Goal: Task Accomplishment & Management: Manage account settings

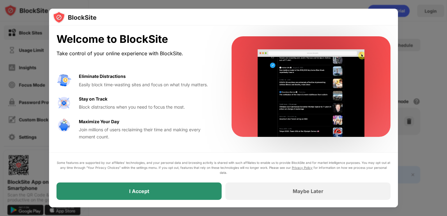
click at [162, 192] on div "I Accept" at bounding box center [139, 191] width 165 height 17
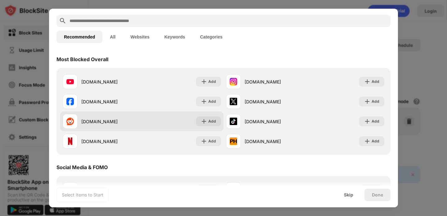
scroll to position [26, 0]
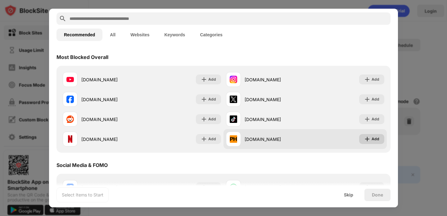
click at [375, 137] on div "Add" at bounding box center [376, 139] width 8 height 6
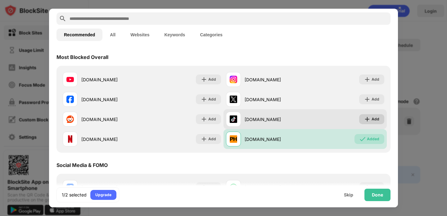
click at [371, 118] on div "Add" at bounding box center [371, 119] width 25 height 10
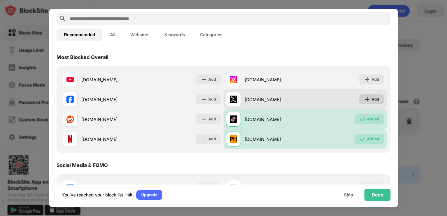
click at [373, 98] on div "Add" at bounding box center [376, 99] width 8 height 6
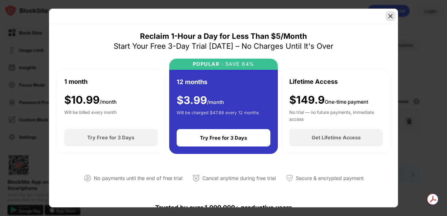
click at [390, 19] on img at bounding box center [391, 16] width 6 height 6
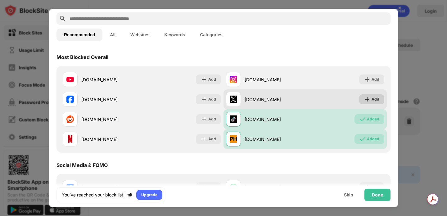
click at [371, 97] on div "Add" at bounding box center [371, 99] width 25 height 10
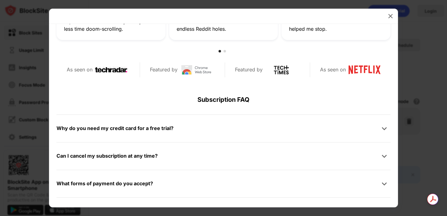
scroll to position [253, 0]
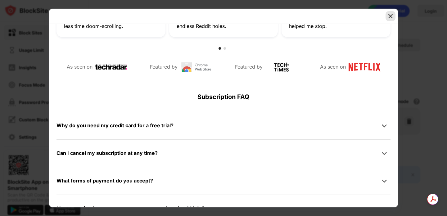
click at [391, 18] on img at bounding box center [391, 16] width 6 height 6
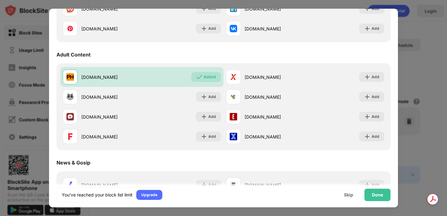
scroll to position [262, 0]
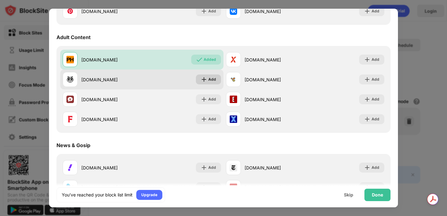
click at [211, 78] on div "Add" at bounding box center [212, 79] width 8 height 6
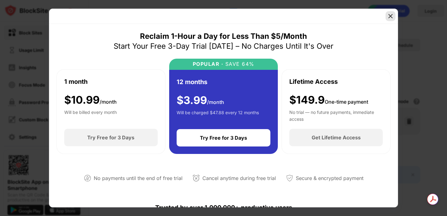
click at [391, 14] on img at bounding box center [391, 16] width 6 height 6
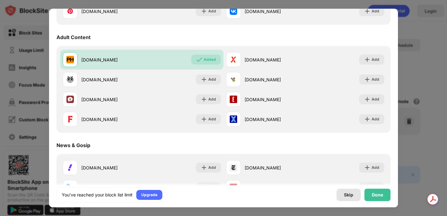
click at [347, 196] on div "Skip" at bounding box center [348, 195] width 9 height 5
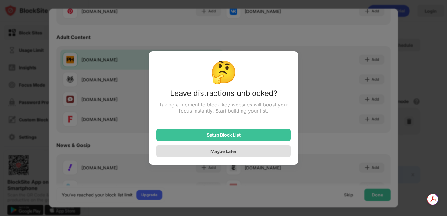
click at [230, 153] on div "Maybe Later" at bounding box center [224, 151] width 26 height 5
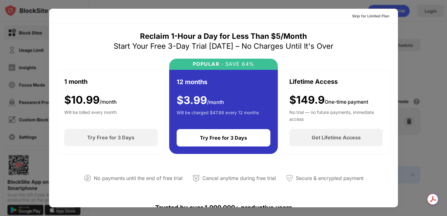
click at [425, 47] on div at bounding box center [223, 108] width 447 height 216
click at [382, 17] on div "Skip for Limited Plan" at bounding box center [370, 16] width 37 height 6
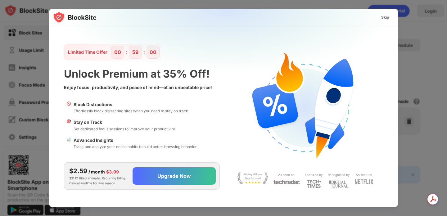
click at [384, 17] on div "Skip" at bounding box center [385, 17] width 8 height 6
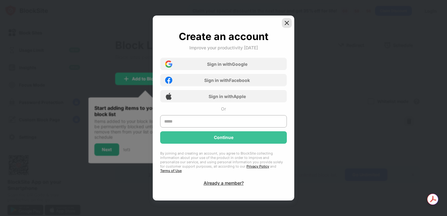
click at [287, 25] on img at bounding box center [287, 23] width 6 height 6
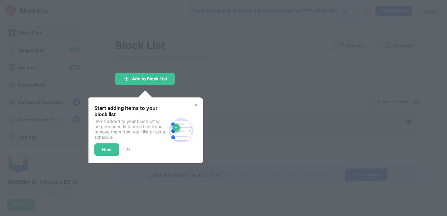
click at [193, 61] on div at bounding box center [223, 108] width 447 height 216
click at [111, 150] on div "Next" at bounding box center [107, 149] width 10 height 5
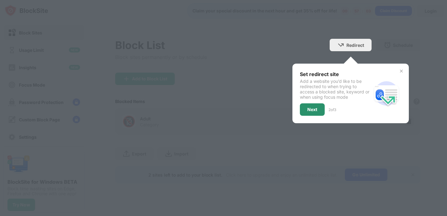
click at [313, 110] on div "Next" at bounding box center [312, 109] width 10 height 5
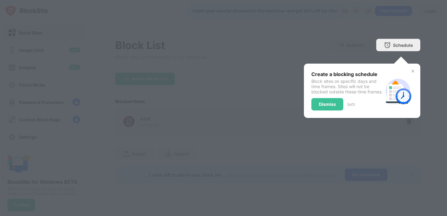
click at [322, 107] on div "Dismiss" at bounding box center [327, 104] width 17 height 5
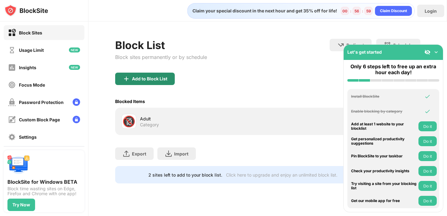
click at [146, 77] on div "Add to Block List" at bounding box center [149, 78] width 35 height 5
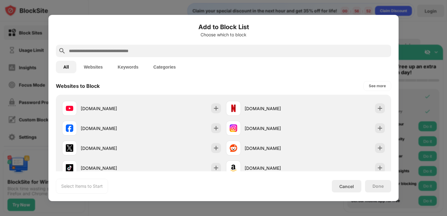
scroll to position [110, 0]
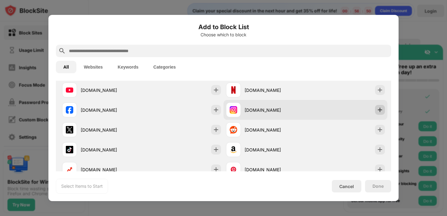
click at [383, 111] on img at bounding box center [380, 110] width 6 height 6
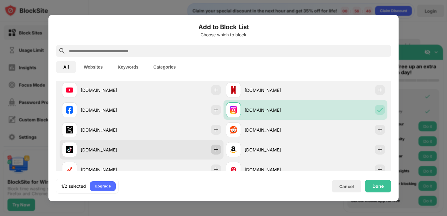
click at [216, 151] on img at bounding box center [216, 150] width 6 height 6
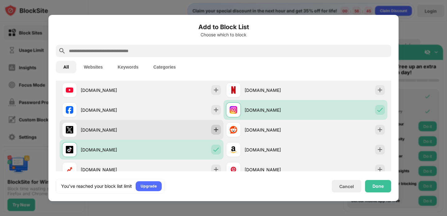
click at [216, 131] on img at bounding box center [216, 130] width 6 height 6
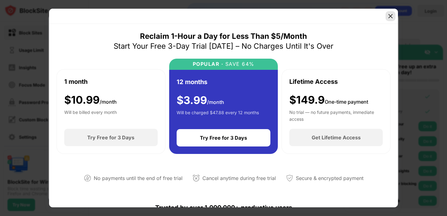
click at [393, 17] on img at bounding box center [391, 16] width 6 height 6
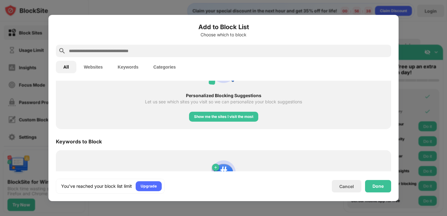
scroll to position [308, 0]
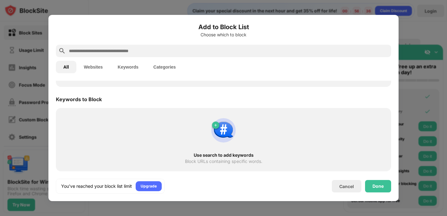
click at [132, 67] on button "Keywords" at bounding box center [128, 67] width 36 height 12
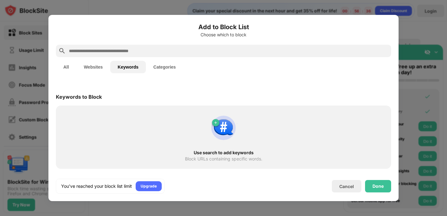
scroll to position [0, 0]
click at [98, 70] on button "Websites" at bounding box center [93, 67] width 34 height 12
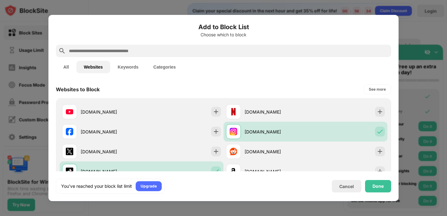
click at [153, 66] on button "Categories" at bounding box center [164, 67] width 37 height 12
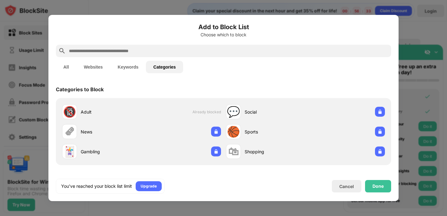
click at [124, 70] on button "Keywords" at bounding box center [128, 67] width 36 height 12
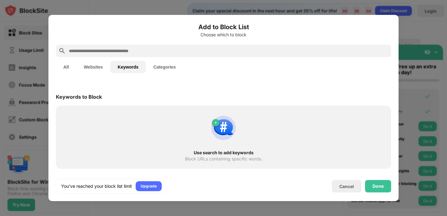
click at [183, 52] on input "text" at bounding box center [228, 50] width 320 height 7
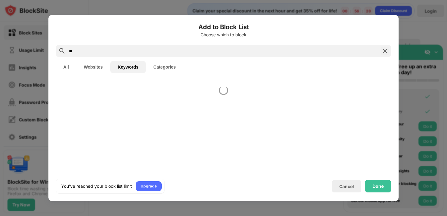
type input "*"
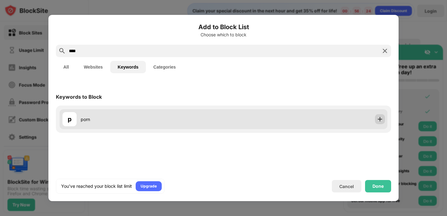
type input "****"
click at [381, 120] on img at bounding box center [380, 119] width 6 height 6
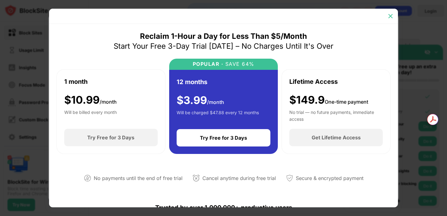
click at [392, 18] on img at bounding box center [391, 16] width 6 height 6
